Goal: Navigation & Orientation: Find specific page/section

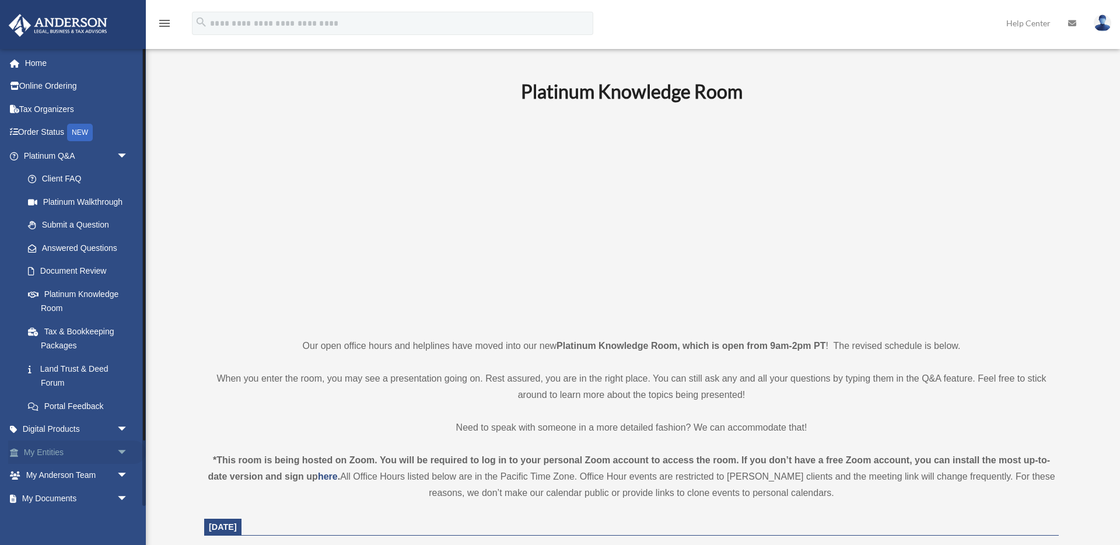
click at [57, 453] on link "My Entities arrow_drop_down" at bounding box center [77, 452] width 138 height 23
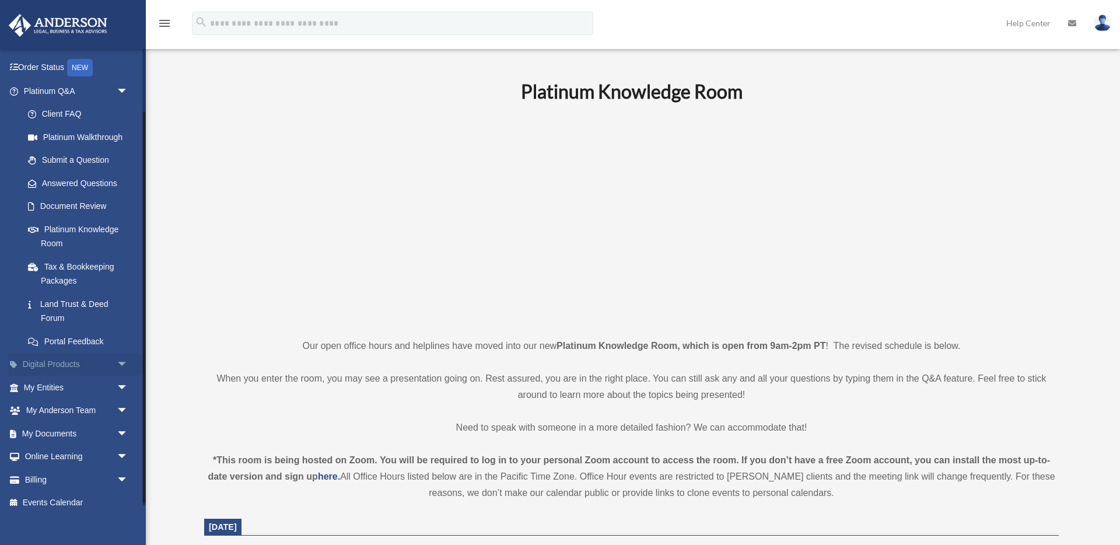
scroll to position [75, 0]
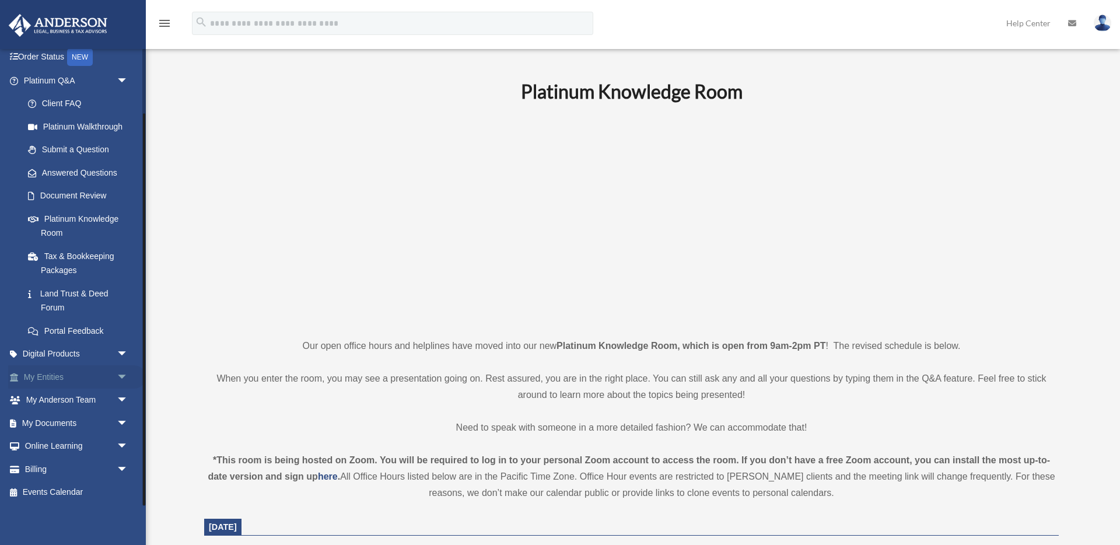
click at [54, 376] on link "My Entities arrow_drop_down" at bounding box center [77, 376] width 138 height 23
click at [124, 372] on span "arrow_drop_down" at bounding box center [128, 377] width 23 height 24
click at [57, 397] on link "Overview" at bounding box center [81, 400] width 130 height 23
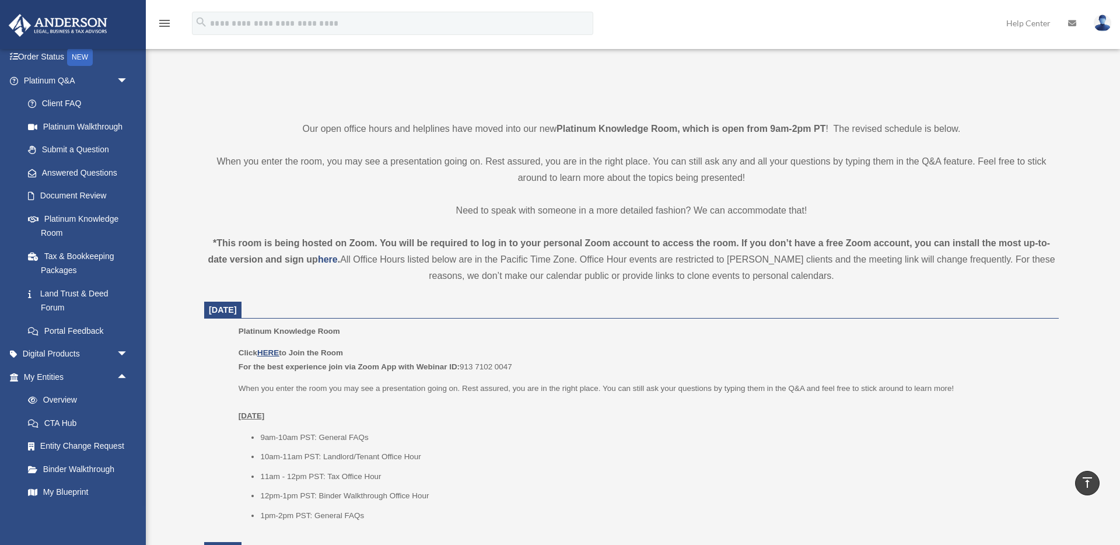
scroll to position [0, 0]
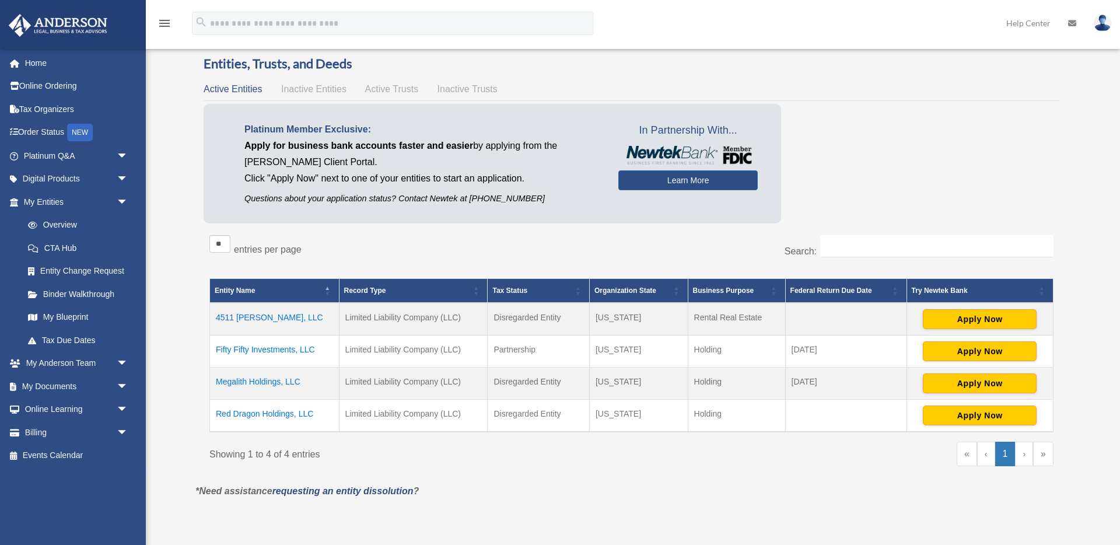
scroll to position [26, 0]
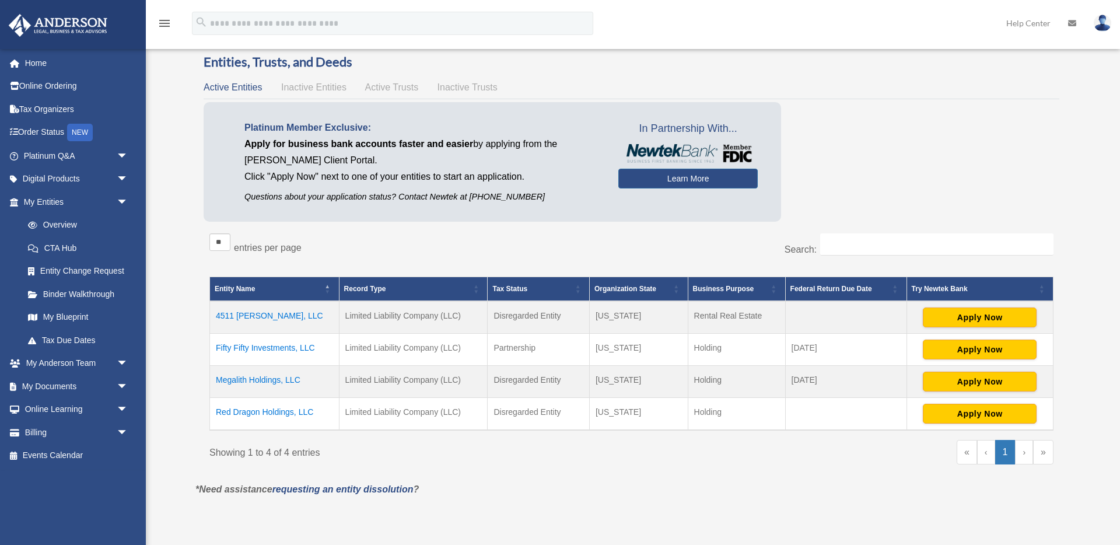
click at [235, 379] on td "Megalith Holdings, LLC" at bounding box center [275, 381] width 130 height 32
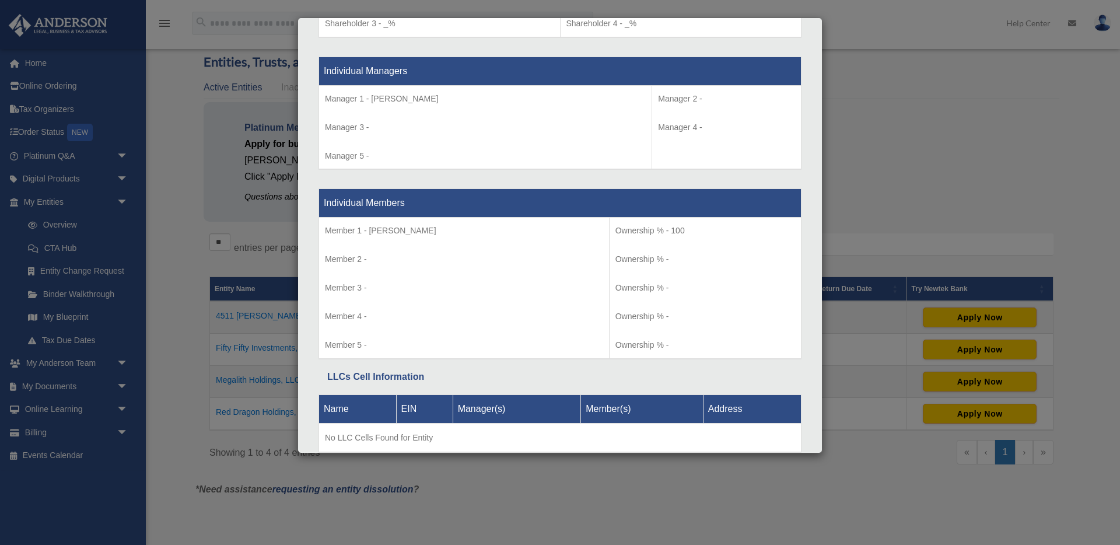
scroll to position [1062, 0]
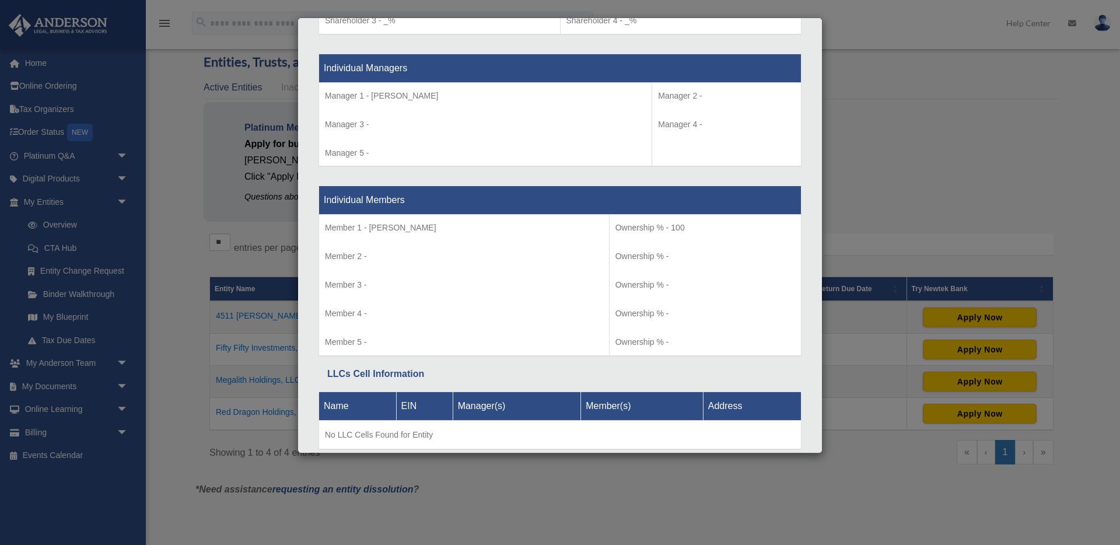
click at [855, 123] on div "Details × Articles Sent Organizational Date" at bounding box center [560, 272] width 1120 height 545
